Goal: Task Accomplishment & Management: Use online tool/utility

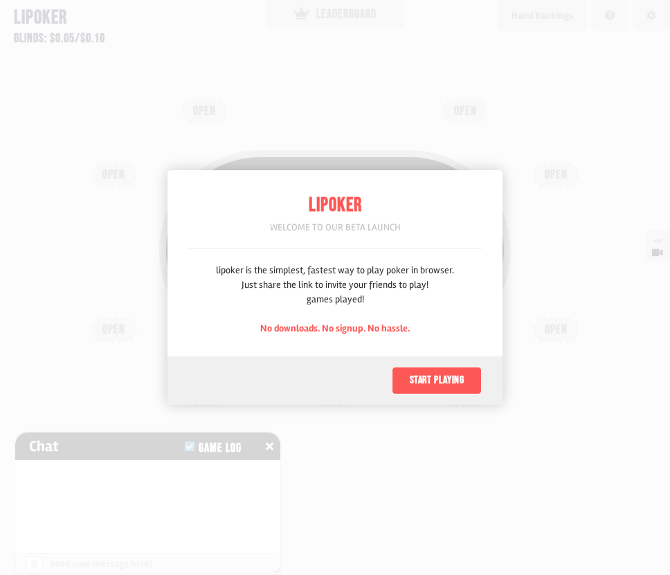
scroll to position [69, 0]
click at [428, 385] on button "Start playing" at bounding box center [437, 381] width 90 height 28
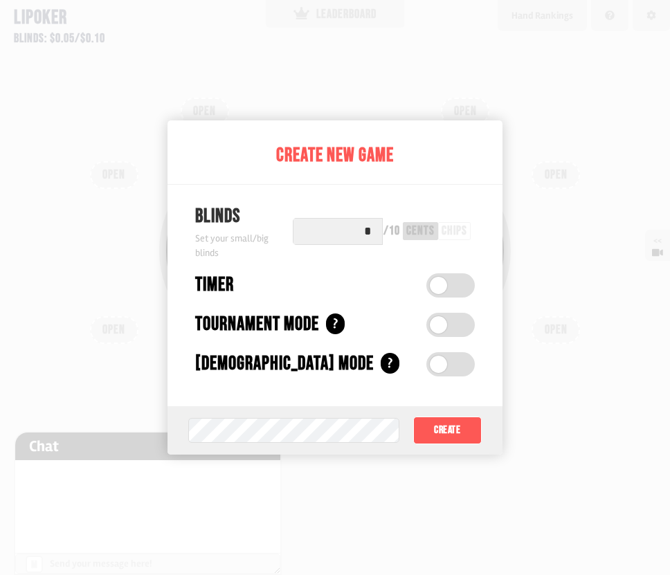
click at [376, 233] on input "*" at bounding box center [338, 231] width 90 height 27
click at [408, 237] on div "cents" at bounding box center [420, 231] width 28 height 12
click at [447, 423] on button "Create" at bounding box center [447, 431] width 69 height 28
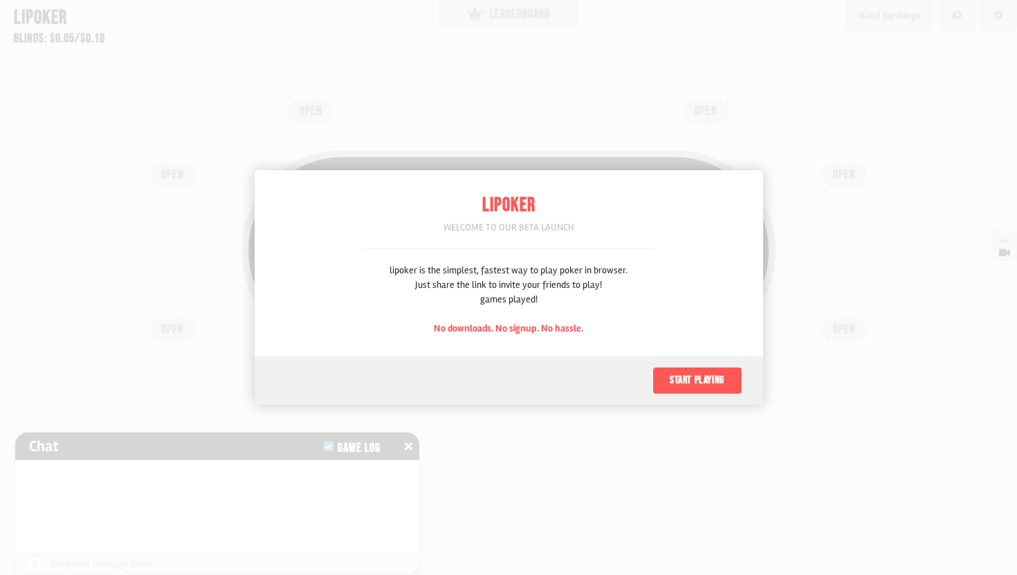
scroll to position [69, 0]
click at [687, 385] on button "Start playing" at bounding box center [698, 381] width 90 height 28
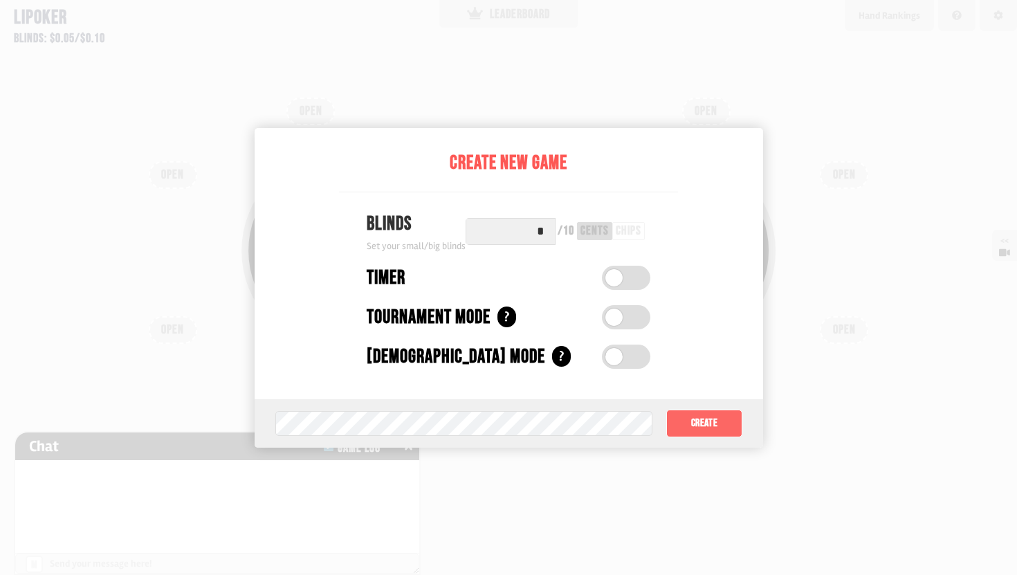
click at [723, 421] on button "Create" at bounding box center [703, 424] width 75 height 28
